Goal: Find contact information: Find contact information

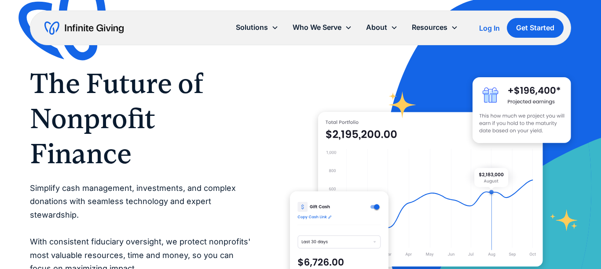
click at [200, 157] on h1 "The Future of Nonprofit Finance" at bounding box center [142, 119] width 225 height 106
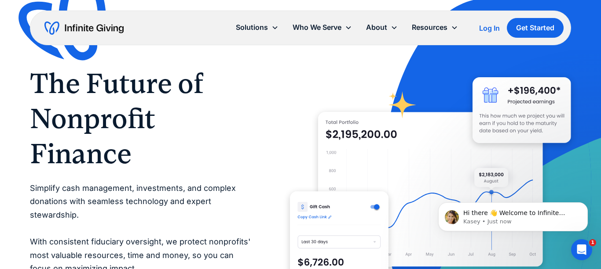
click at [171, 95] on h1 "The Future of Nonprofit Finance" at bounding box center [142, 119] width 225 height 106
click at [106, 32] on img "home" at bounding box center [83, 28] width 79 height 14
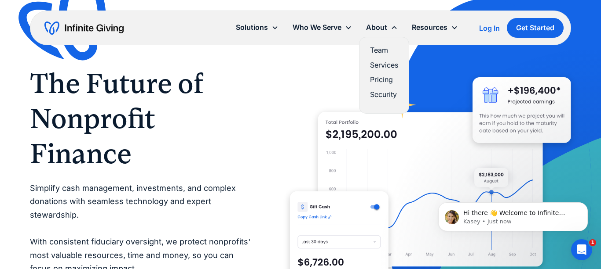
click at [373, 46] on link "Team" at bounding box center [384, 50] width 28 height 12
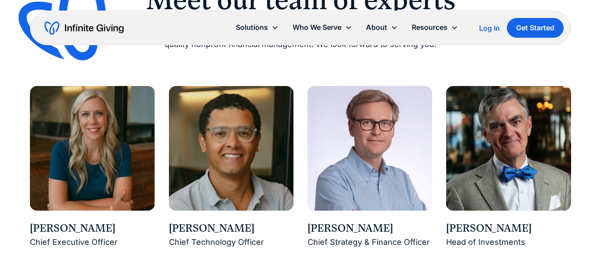
scroll to position [725, 0]
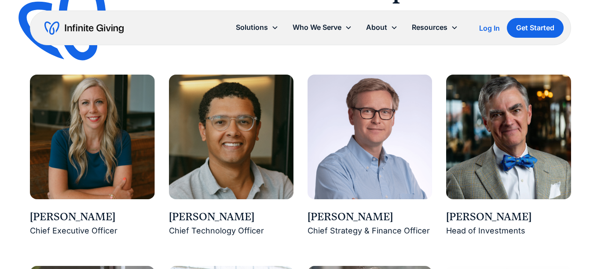
click at [92, 107] on img at bounding box center [92, 137] width 124 height 124
click at [79, 233] on div "Chief Executive Officer" at bounding box center [92, 232] width 124 height 14
drag, startPoint x: 113, startPoint y: 220, endPoint x: 25, endPoint y: 220, distance: 87.5
copy div "[PERSON_NAME]"
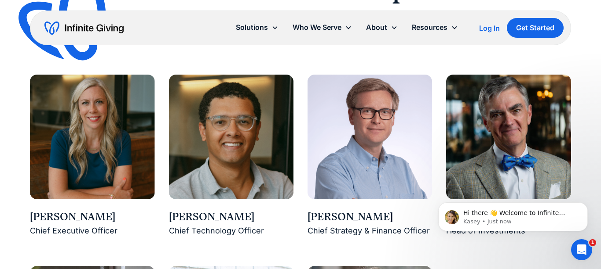
scroll to position [0, 0]
